Goal: Find specific page/section: Find specific page/section

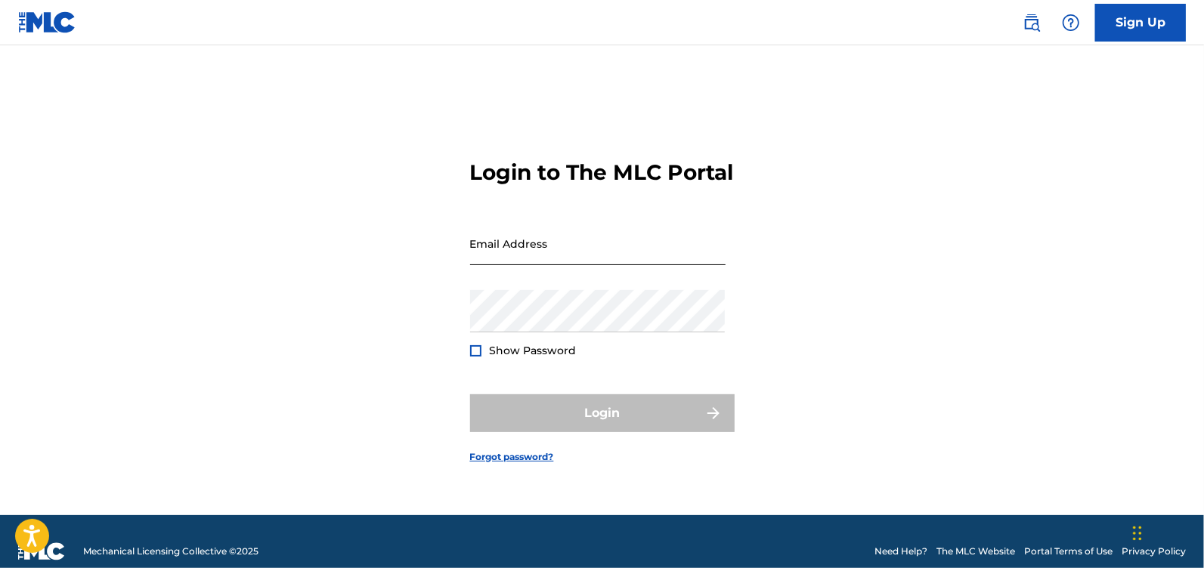
click at [545, 265] on input "Email Address" at bounding box center [597, 243] width 255 height 43
type input "[EMAIL_ADDRESS][DOMAIN_NAME]"
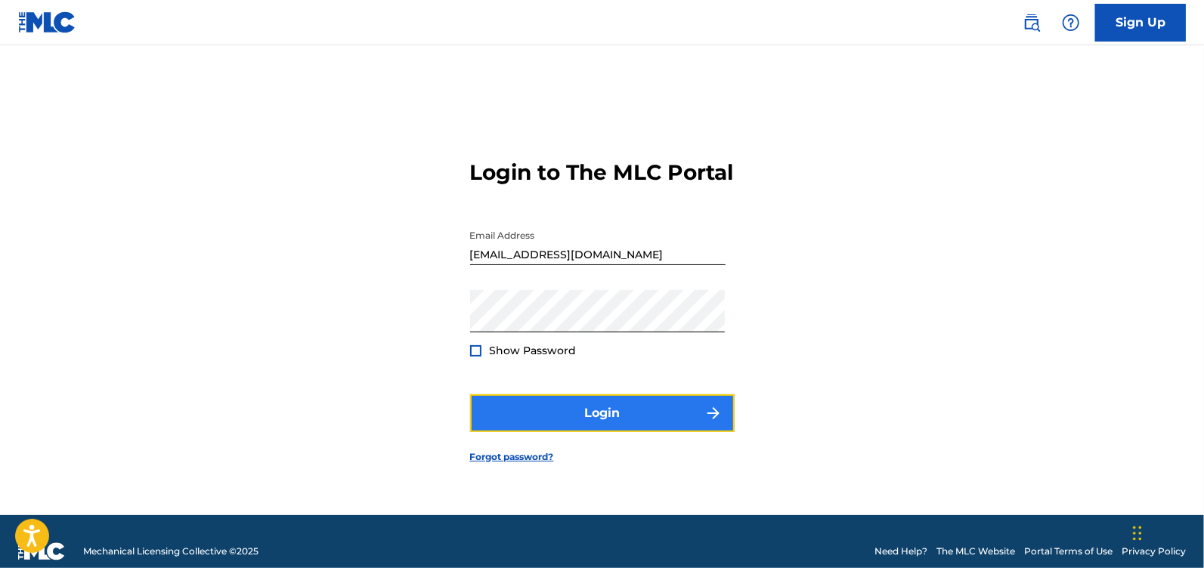
click at [606, 430] on button "Login" at bounding box center [602, 414] width 265 height 38
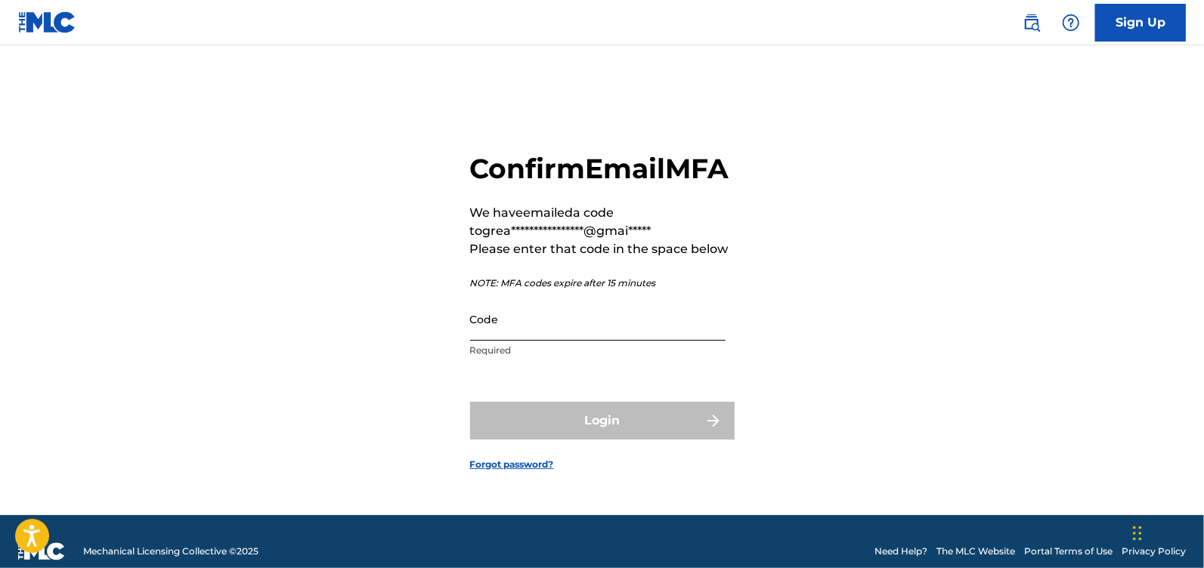
click at [542, 341] on input "Code" at bounding box center [597, 319] width 255 height 43
paste input "770965"
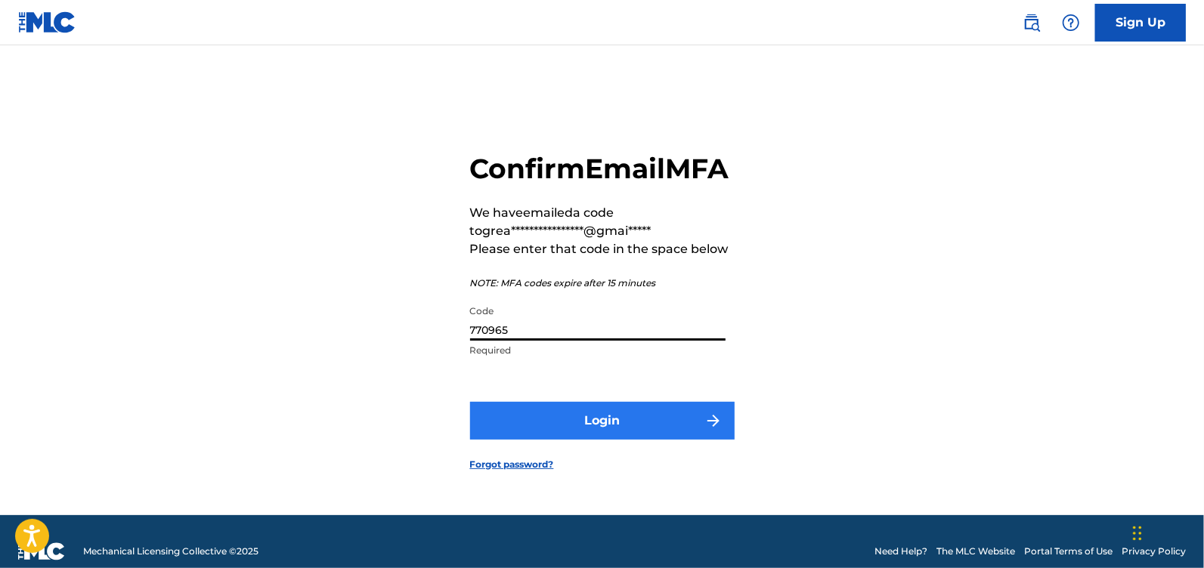
type input "770965"
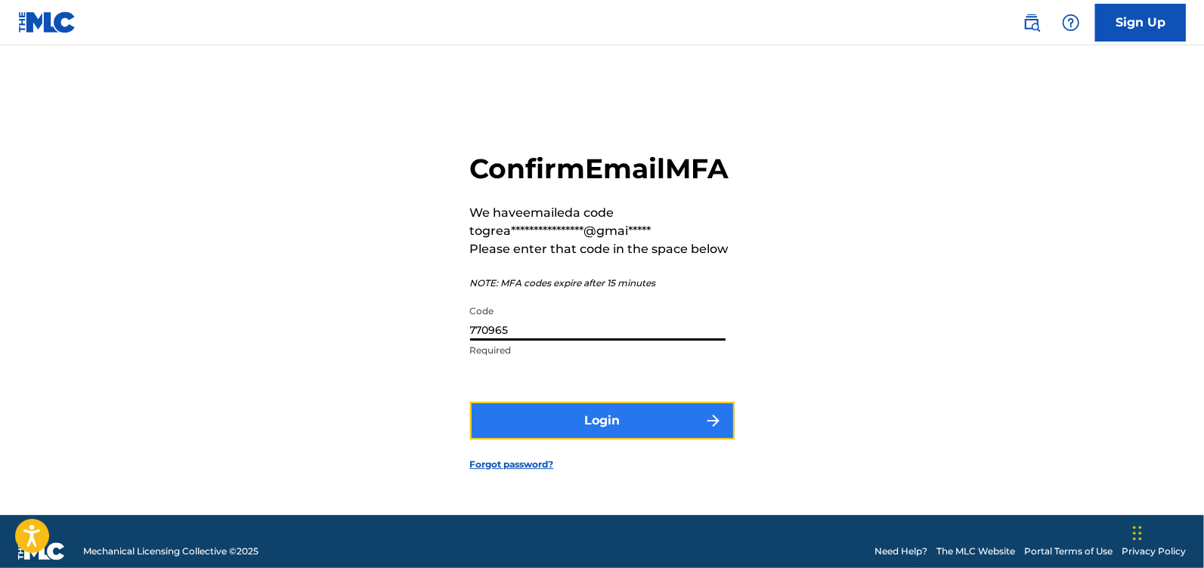
click at [560, 430] on button "Login" at bounding box center [602, 421] width 265 height 38
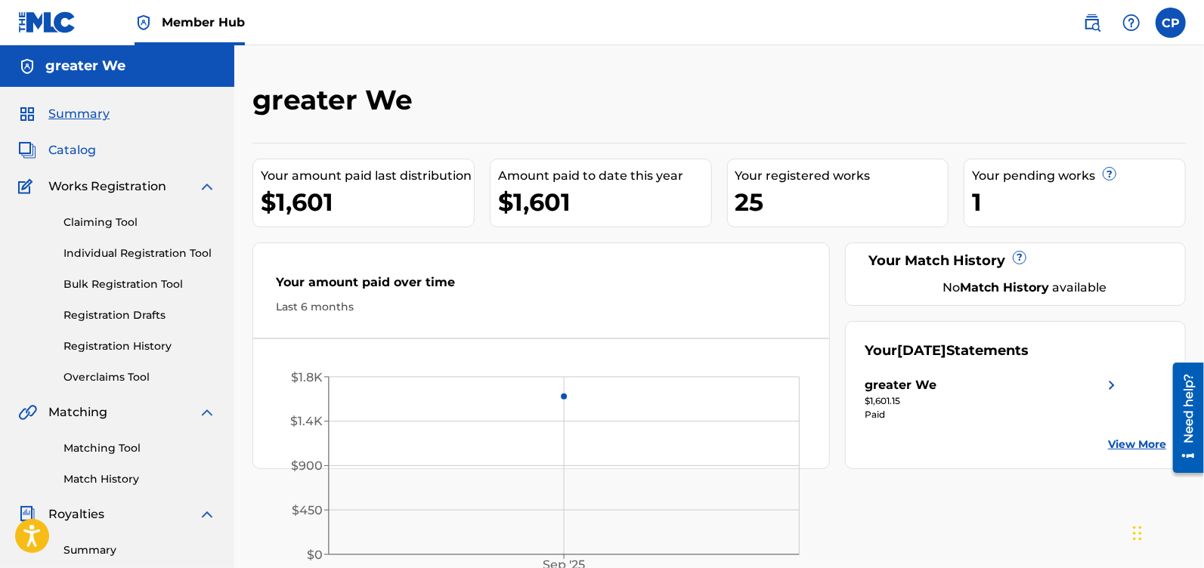
click at [73, 156] on span "Catalog" at bounding box center [72, 150] width 48 height 18
